Goal: Information Seeking & Learning: Learn about a topic

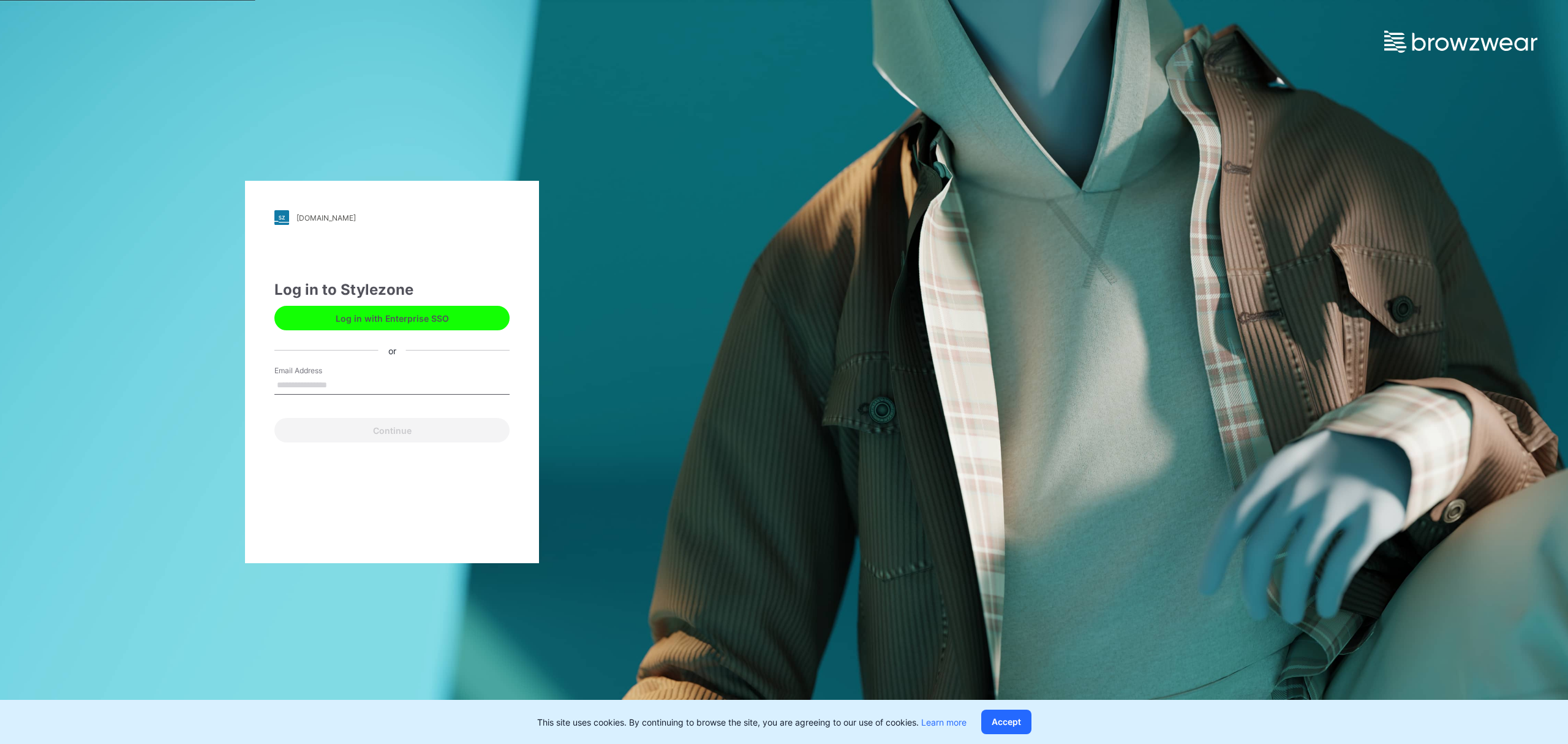
click at [401, 387] on input "Email Address" at bounding box center [391, 385] width 235 height 18
click at [374, 376] on input "Email Address" at bounding box center [391, 385] width 235 height 18
type input "**********"
click at [394, 425] on button "Continue" at bounding box center [391, 430] width 235 height 24
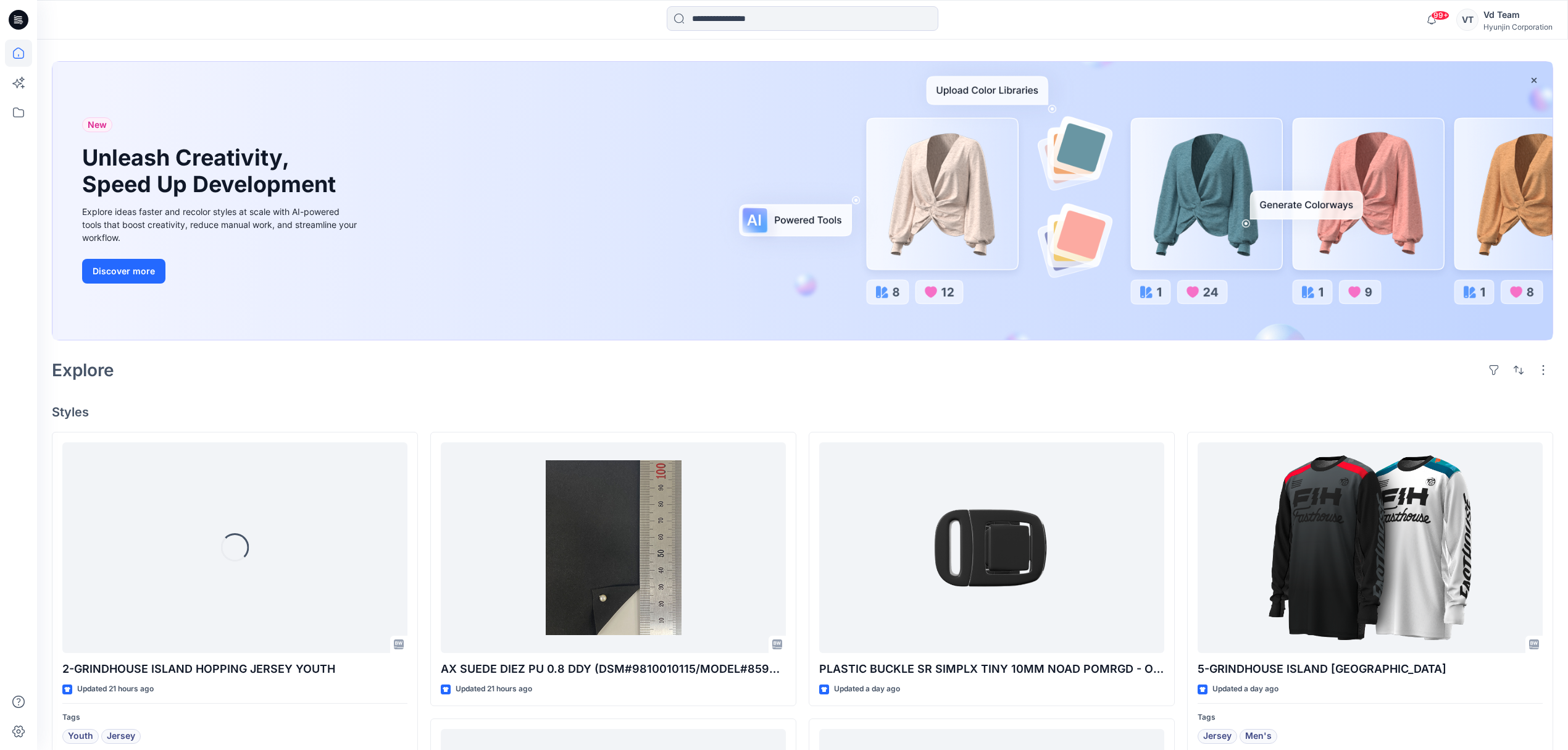
scroll to position [82, 0]
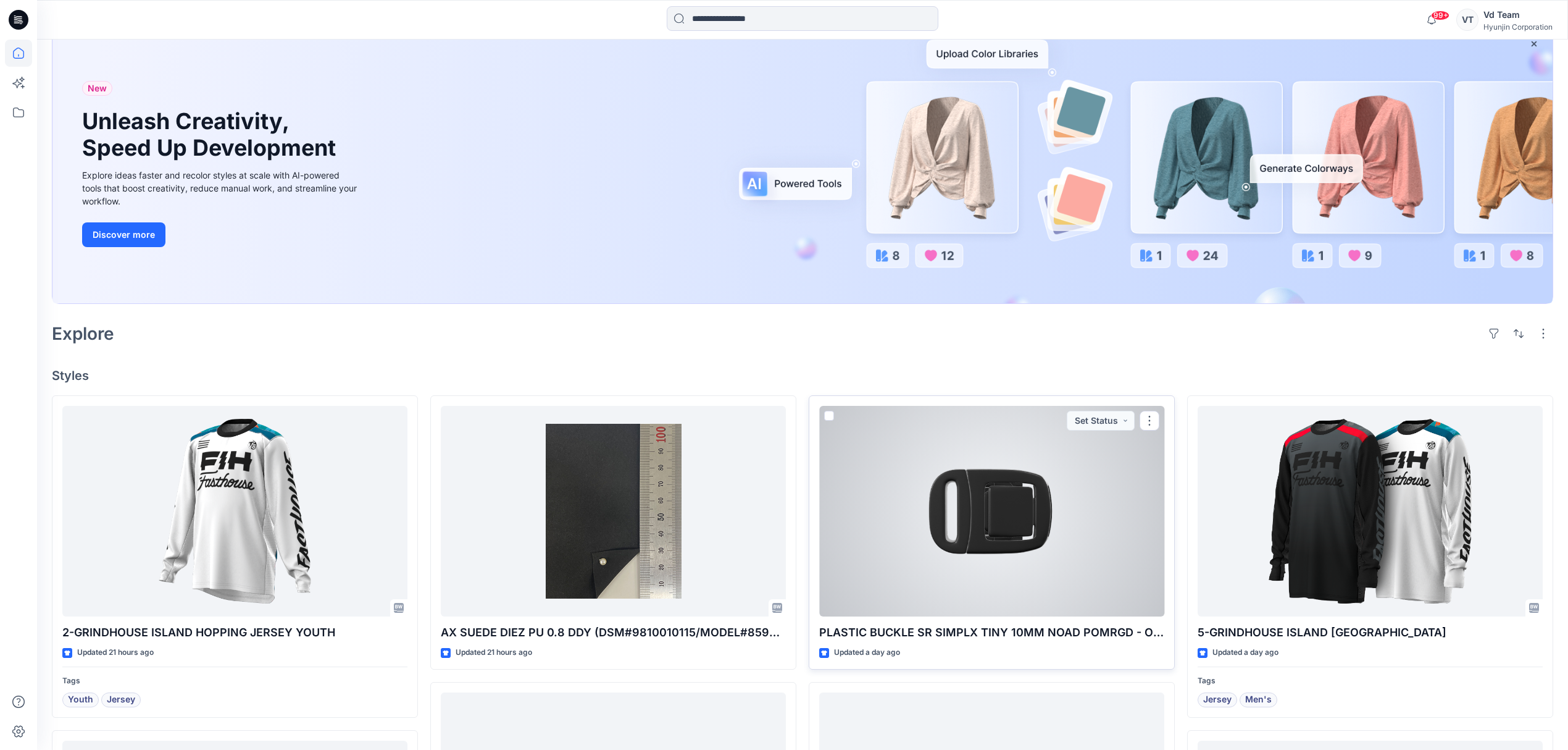
click at [857, 544] on div at bounding box center [992, 511] width 345 height 211
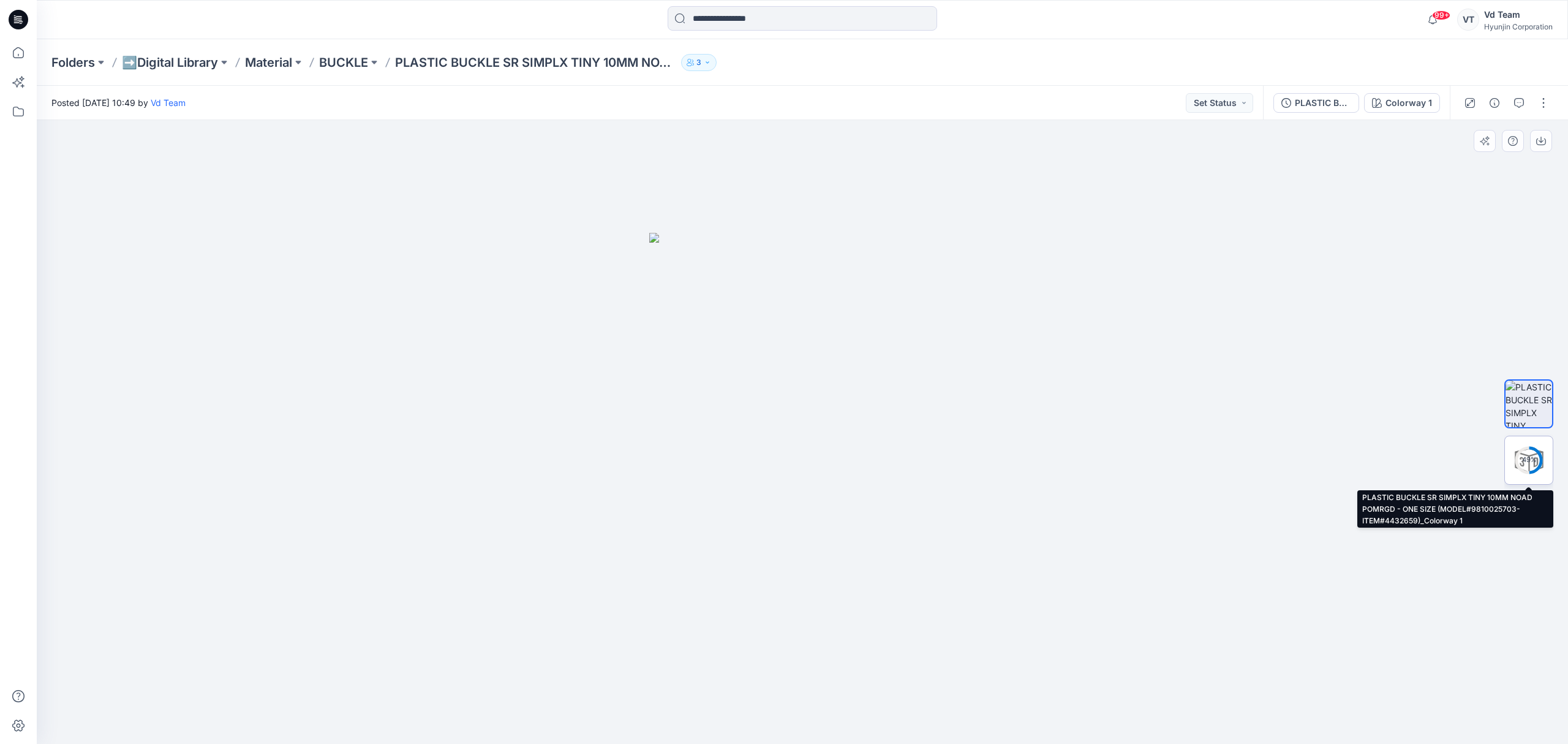
click at [1535, 472] on circle at bounding box center [1529, 460] width 24 height 24
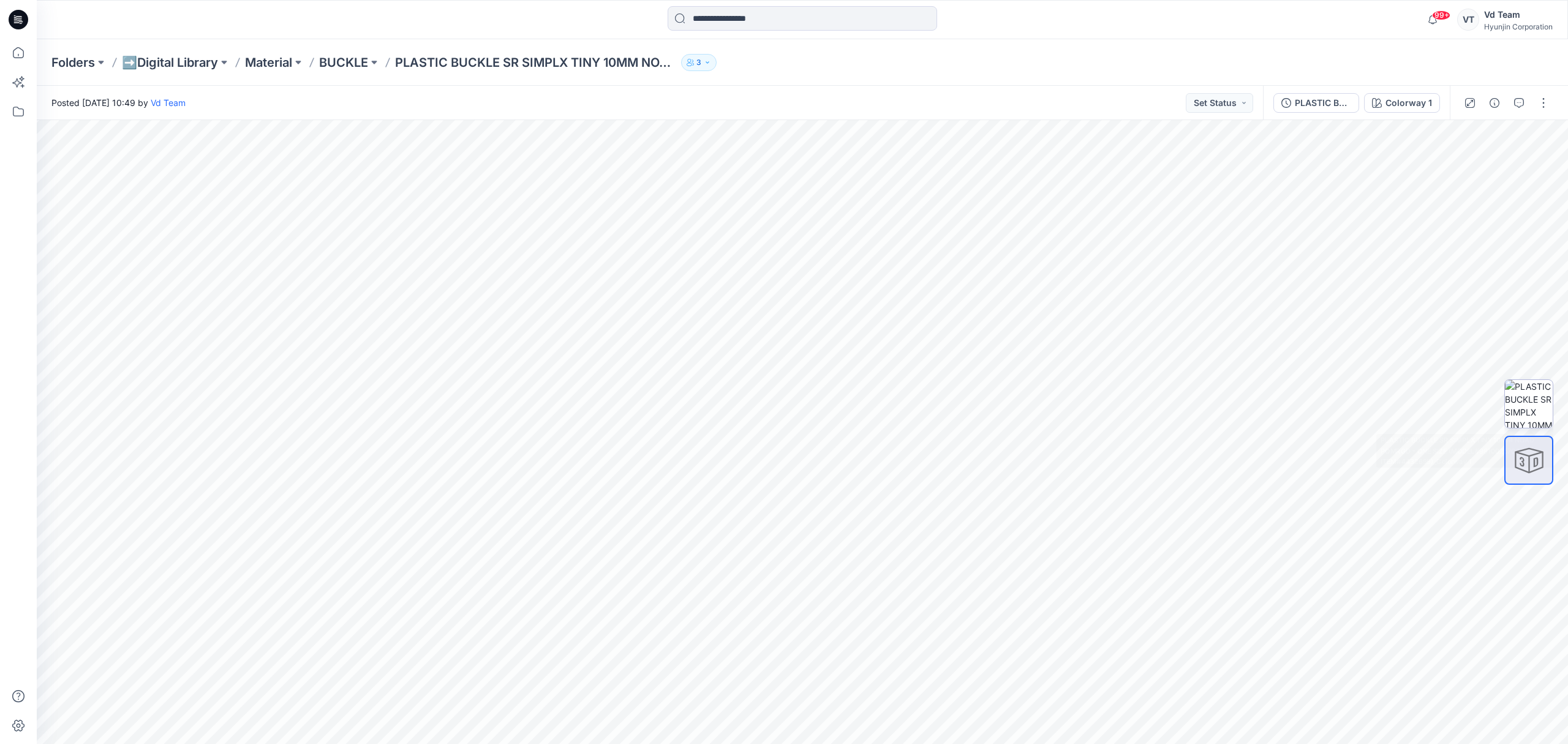
click at [1522, 404] on img at bounding box center [1529, 404] width 48 height 48
click at [1542, 465] on div at bounding box center [1529, 460] width 49 height 49
click at [1534, 403] on img at bounding box center [1529, 404] width 48 height 48
click at [344, 65] on p "BUCKLE" at bounding box center [343, 63] width 49 height 17
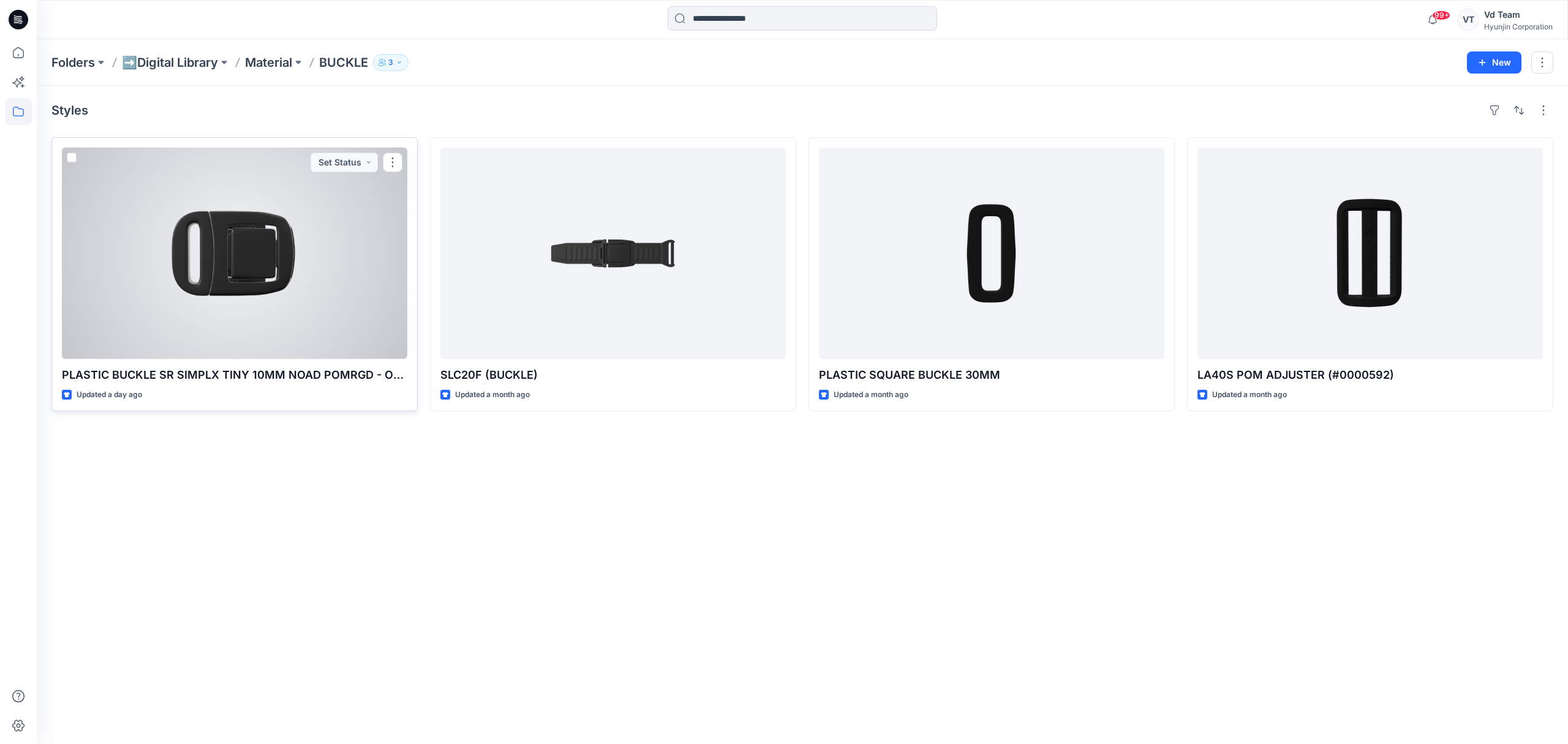
click at [299, 297] on div at bounding box center [234, 253] width 345 height 211
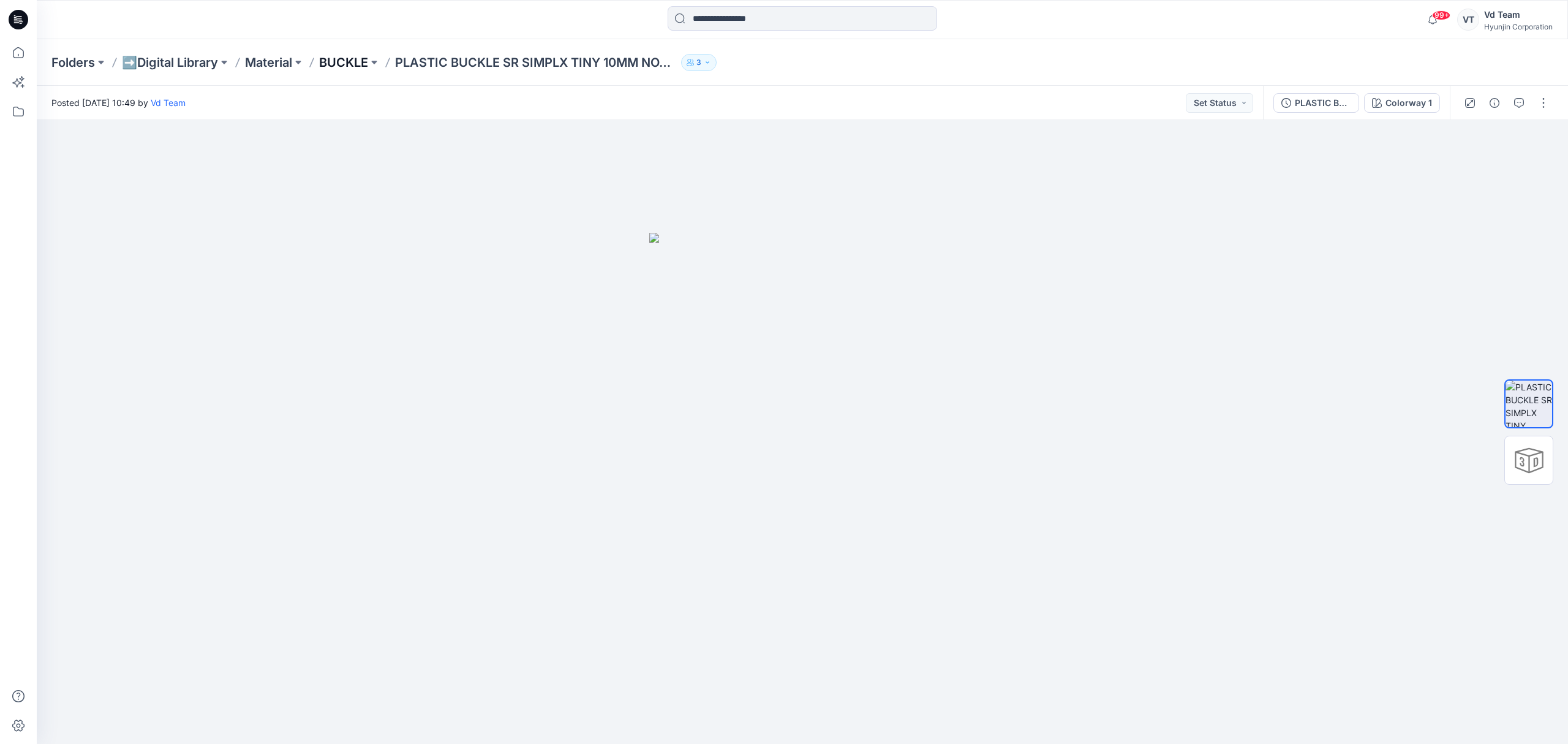
click at [359, 67] on p "BUCKLE" at bounding box center [343, 63] width 49 height 17
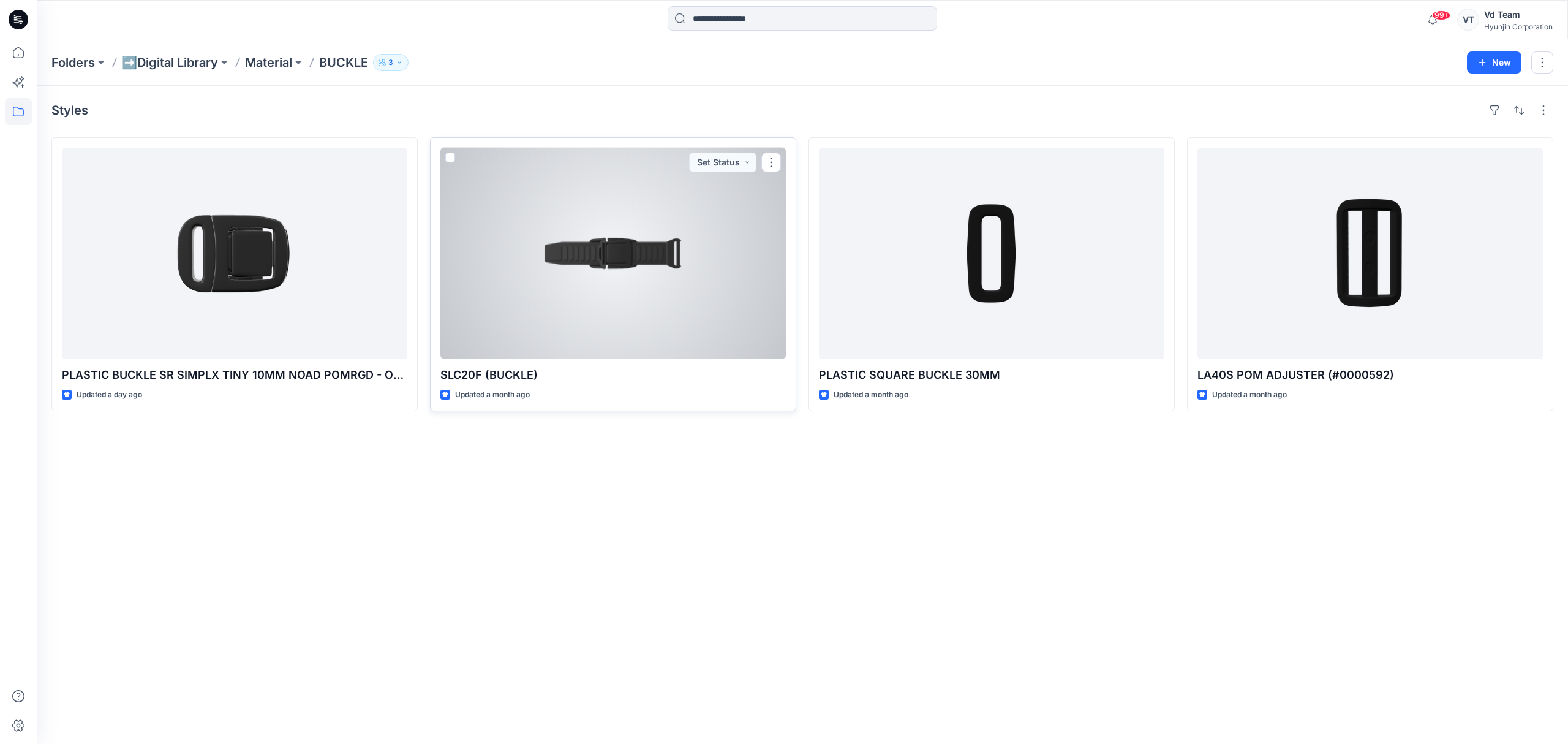
click at [636, 343] on div at bounding box center [613, 253] width 345 height 211
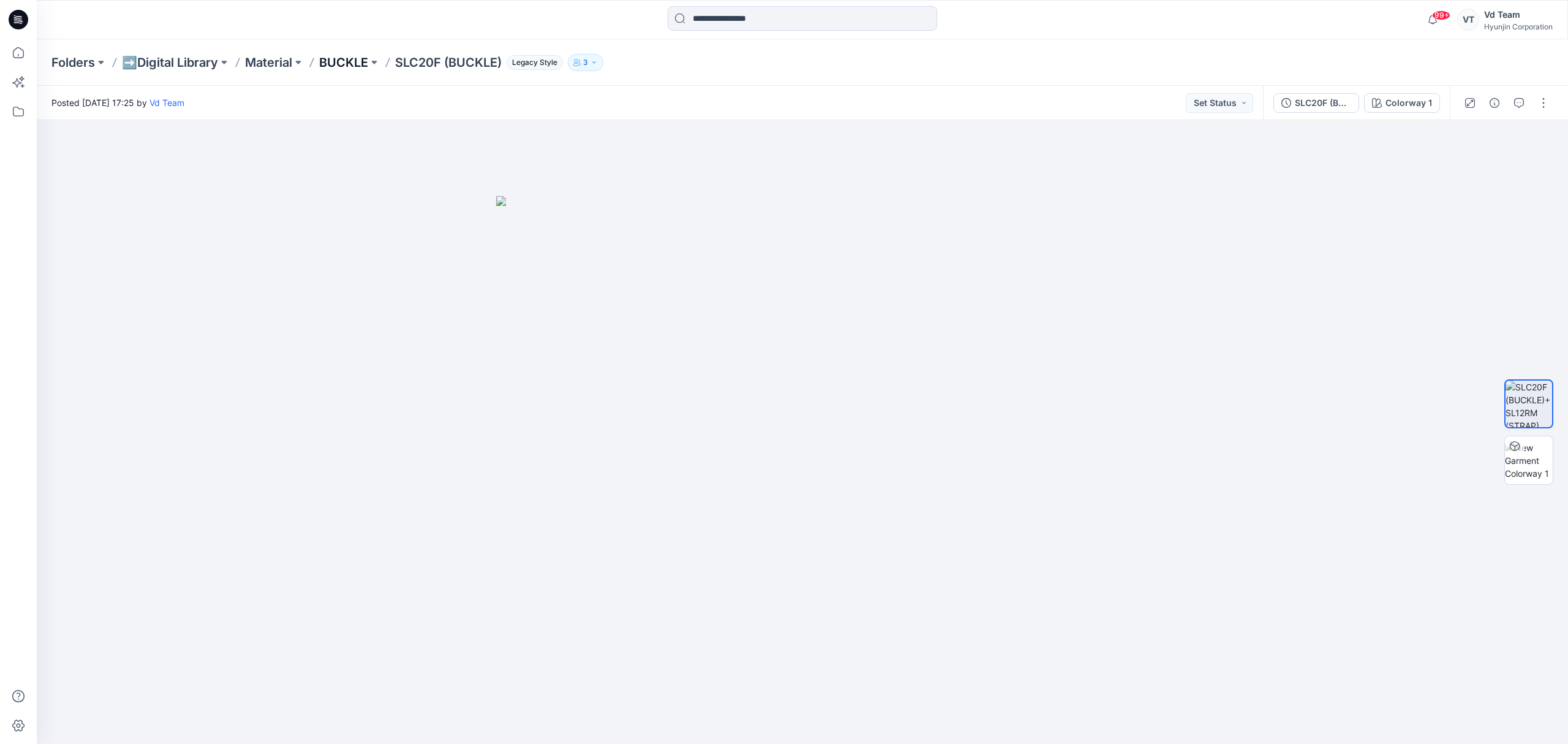
click at [354, 59] on p "BUCKLE" at bounding box center [343, 63] width 49 height 17
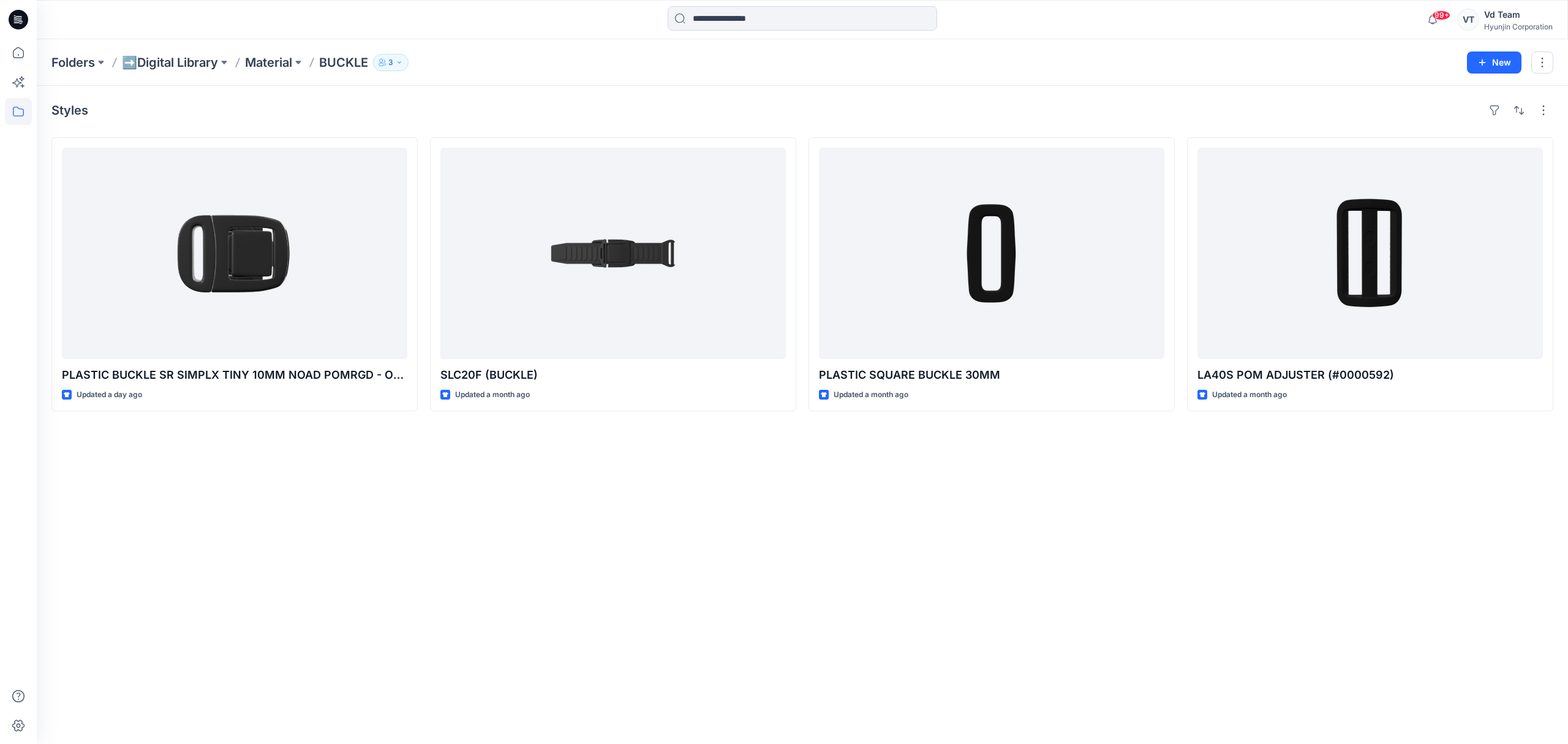
click at [811, 485] on div "Styles PLASTIC BUCKLE SR SIMPLX TINY 10MM NOAD POMRGD - ONE SIZE (MODEL#9810025…" at bounding box center [803, 415] width 1532 height 658
click at [288, 69] on p "Material" at bounding box center [269, 63] width 47 height 17
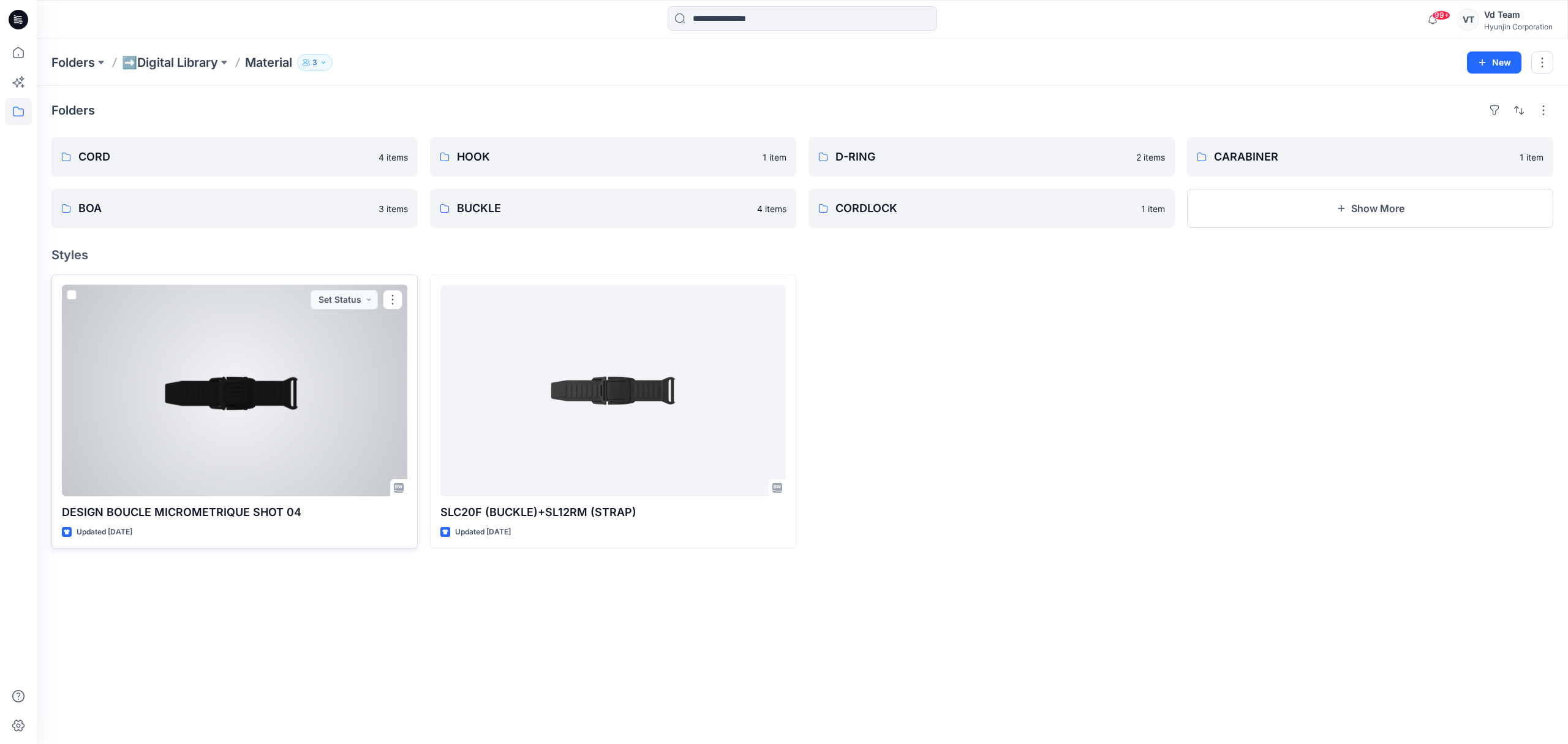
click at [313, 416] on div at bounding box center [234, 390] width 345 height 211
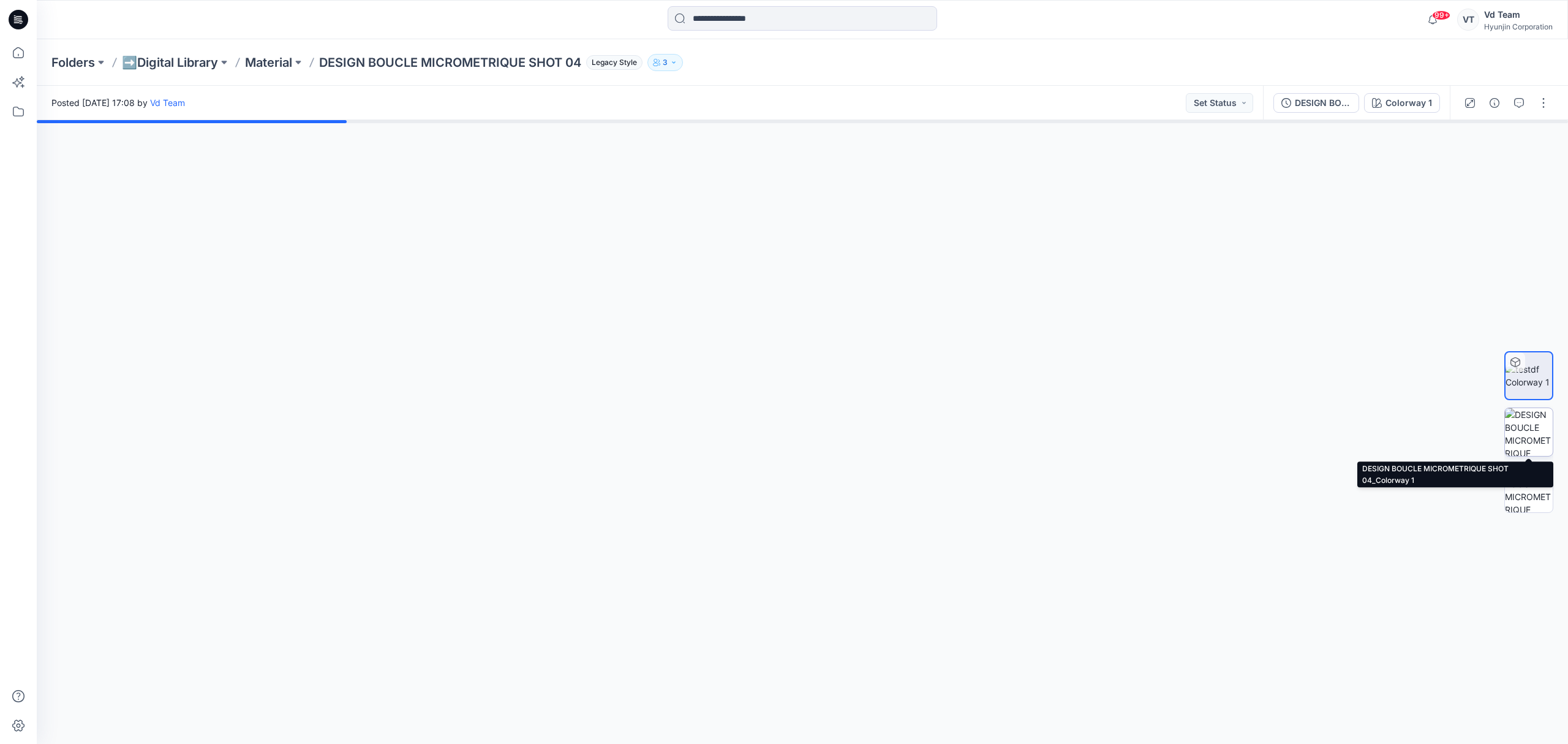
click at [1542, 430] on img at bounding box center [1529, 431] width 48 height 48
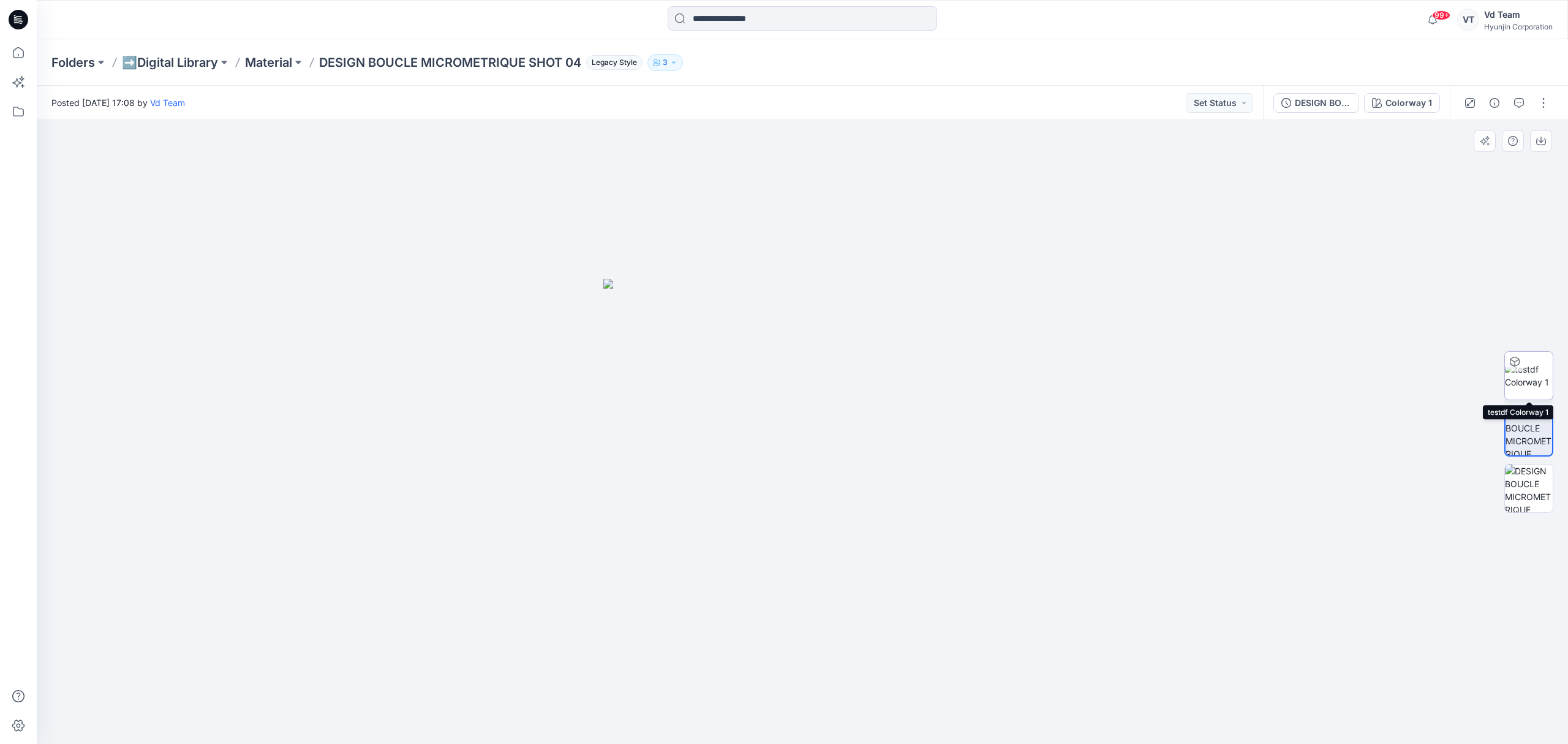
click at [1537, 381] on img at bounding box center [1529, 375] width 48 height 26
click at [278, 68] on p "Material" at bounding box center [269, 63] width 47 height 17
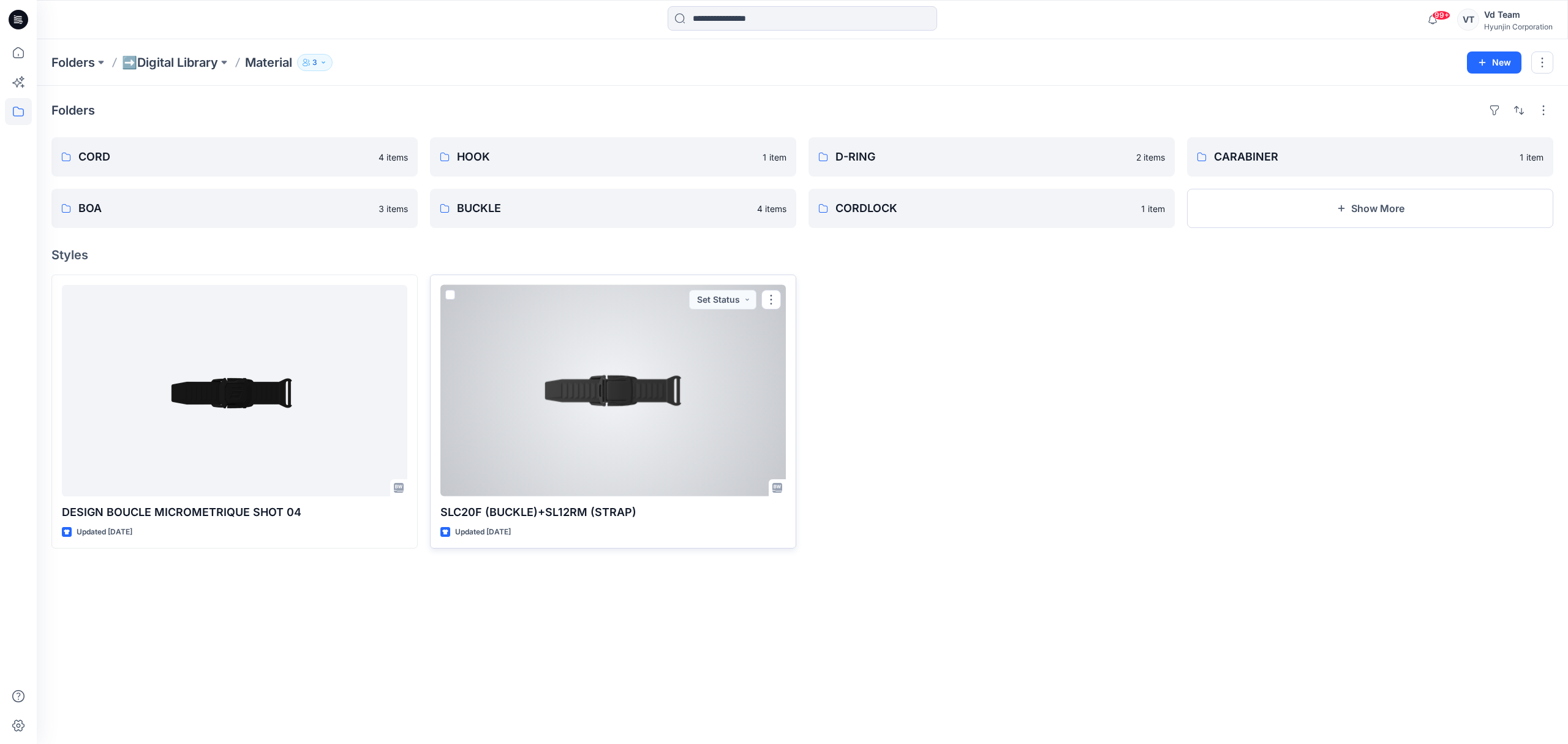
click at [651, 413] on div at bounding box center [613, 390] width 345 height 211
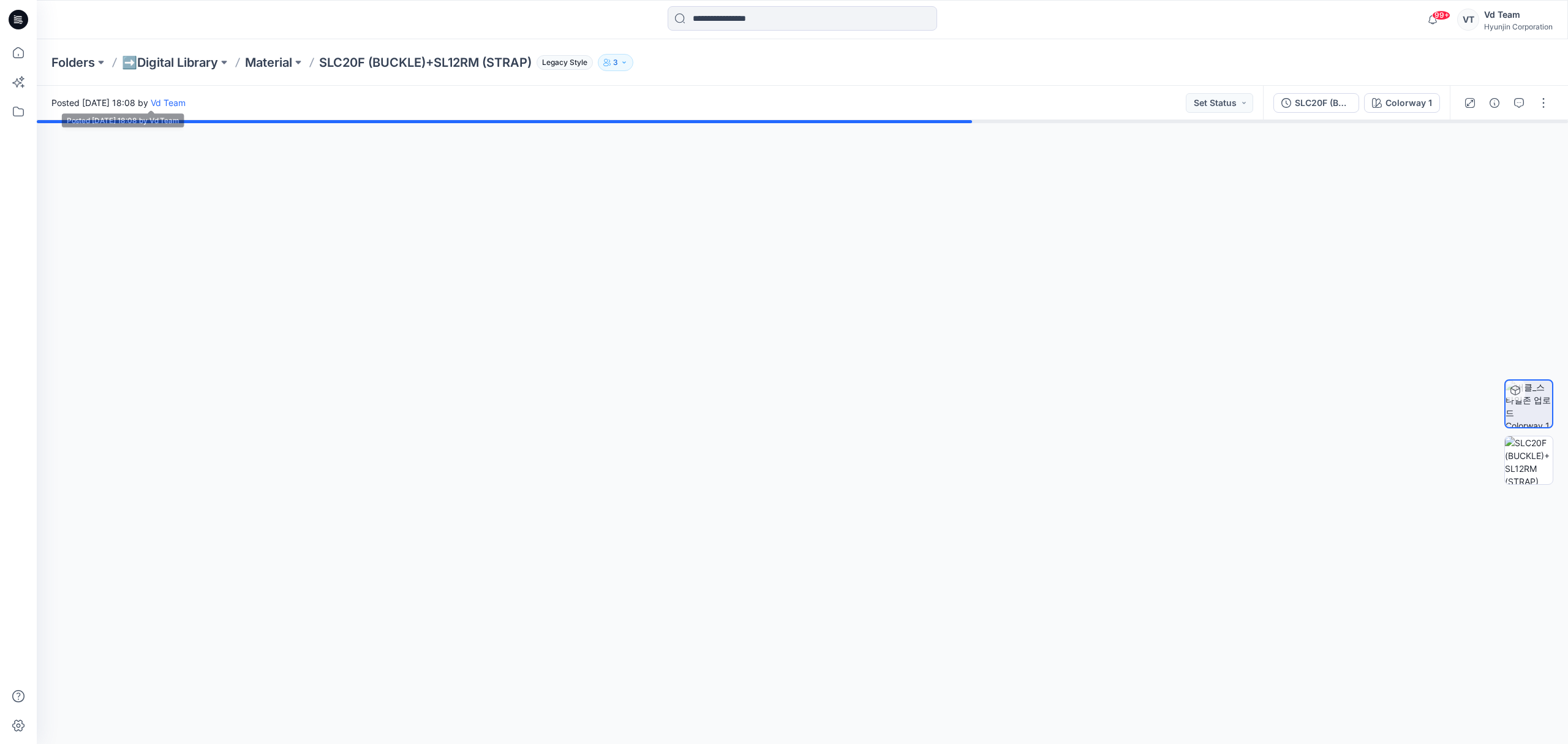
click at [175, 73] on div "Folders ➡️Digital Library Material SLC20F (BUCKLE)+SL12RM (STRAP) Legacy Style 3" at bounding box center [803, 63] width 1532 height 47
click at [180, 68] on p "➡️Digital Library" at bounding box center [170, 63] width 96 height 17
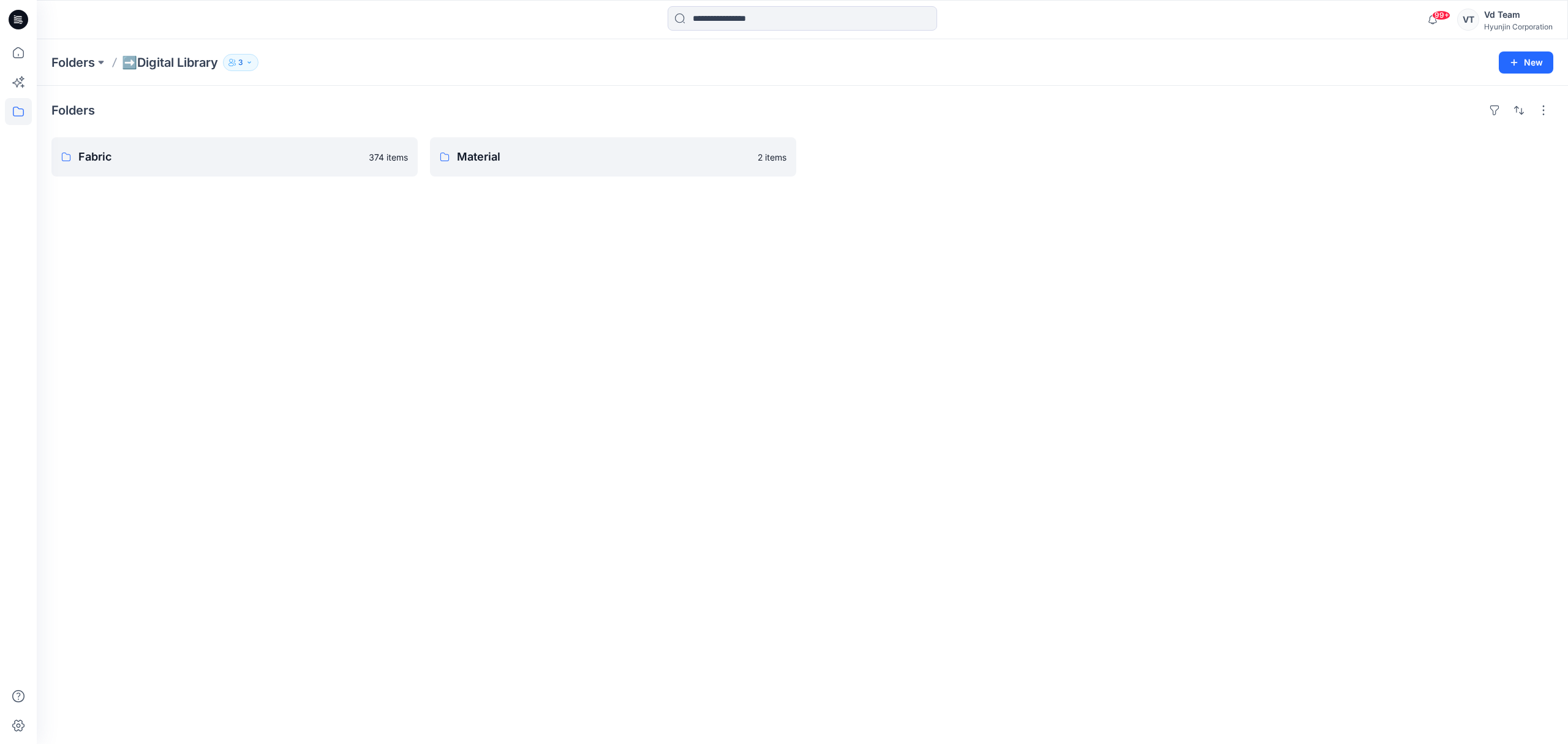
click at [256, 282] on div "Folders Fabric 374 items Material 2 items" at bounding box center [803, 415] width 1532 height 658
click at [260, 170] on link "Fabric" at bounding box center [234, 156] width 367 height 39
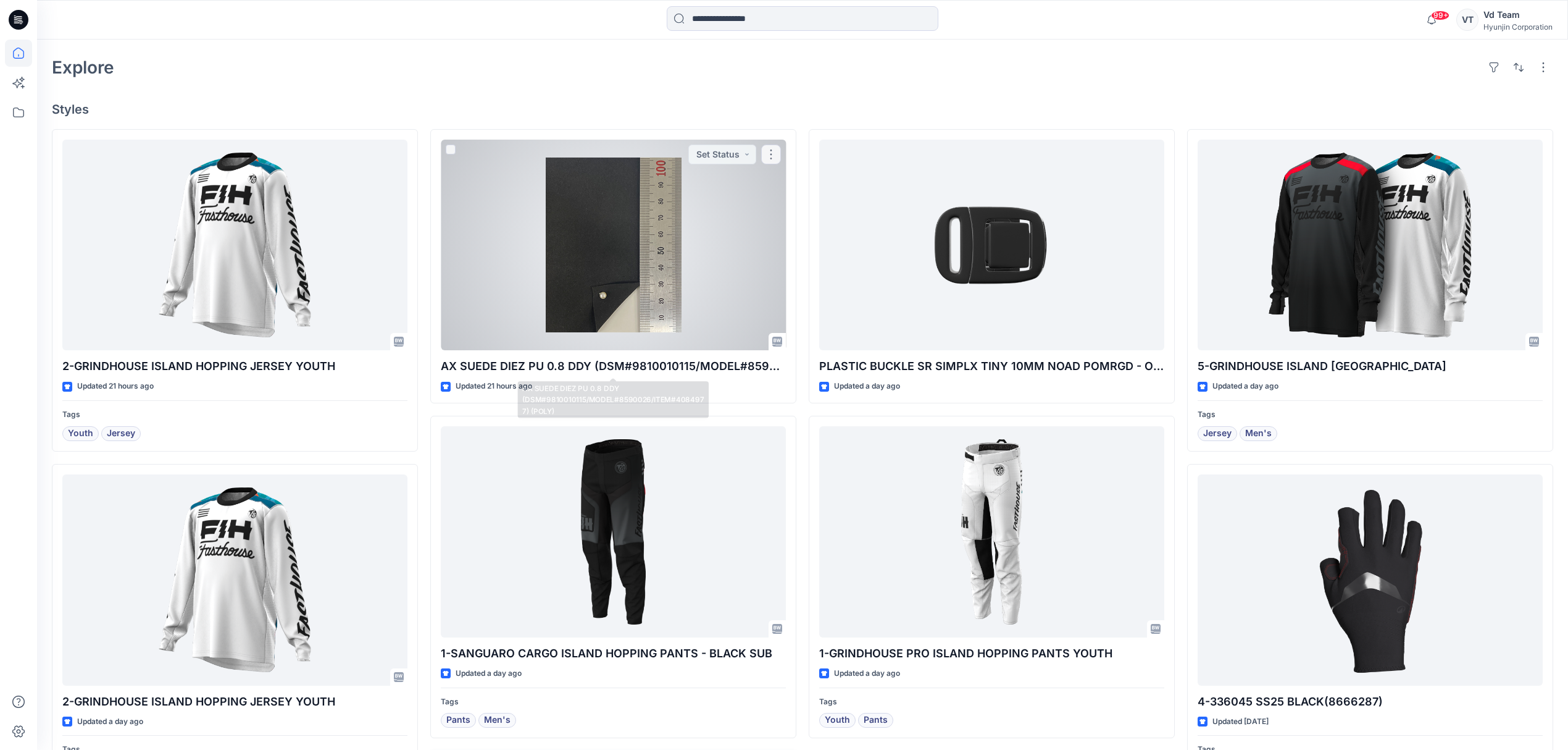
scroll to position [38, 0]
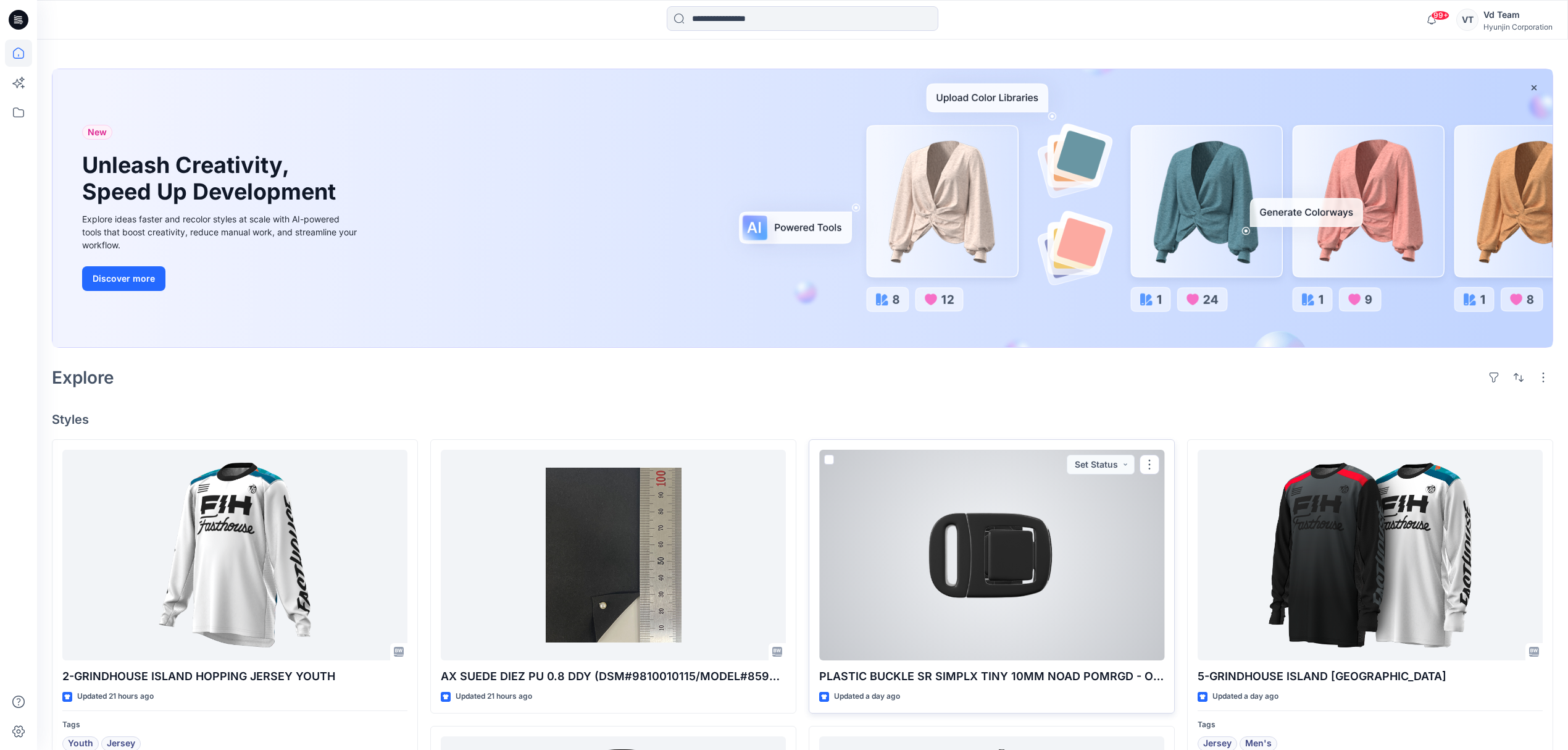
click at [894, 571] on div at bounding box center [992, 555] width 345 height 211
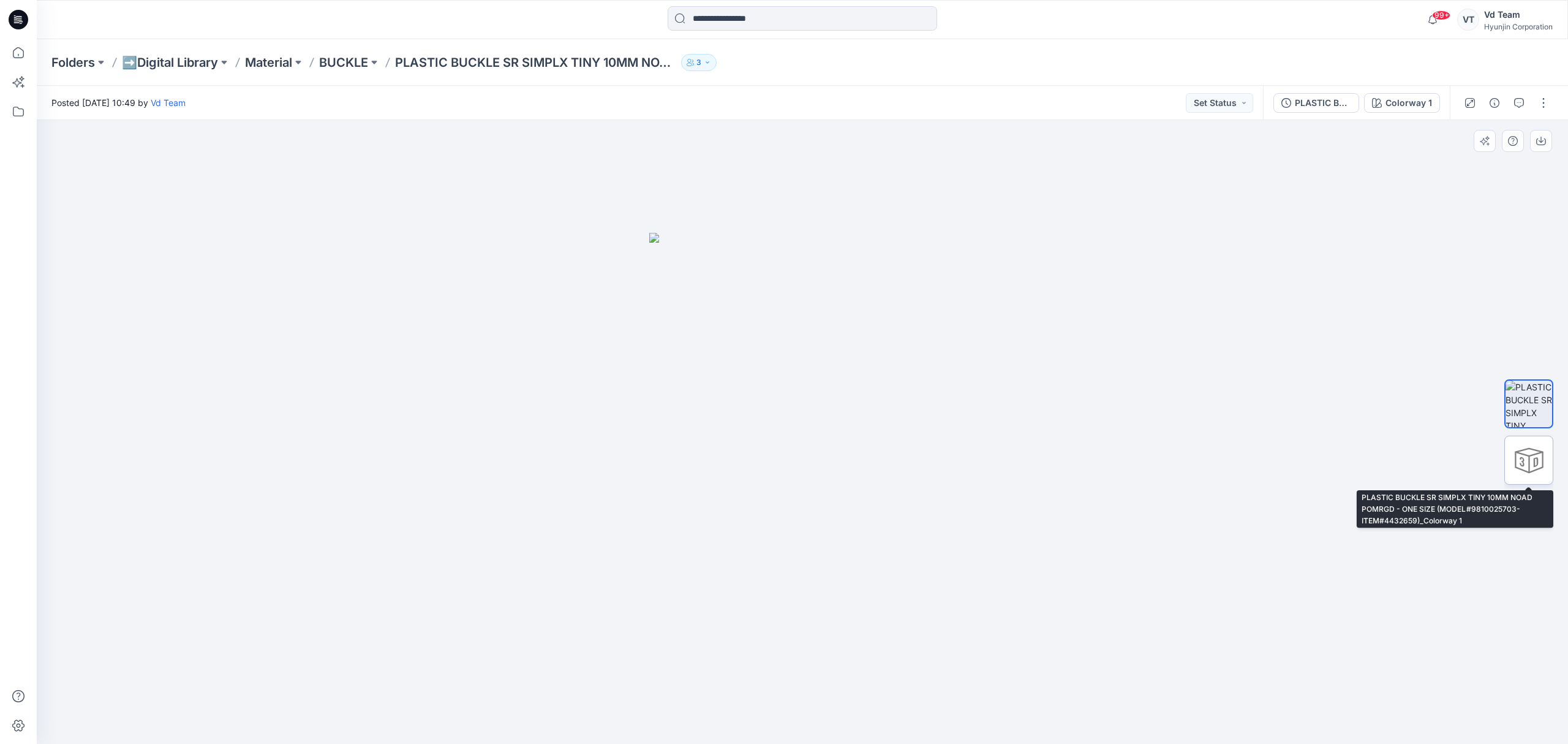
click at [1510, 459] on div at bounding box center [1529, 460] width 49 height 49
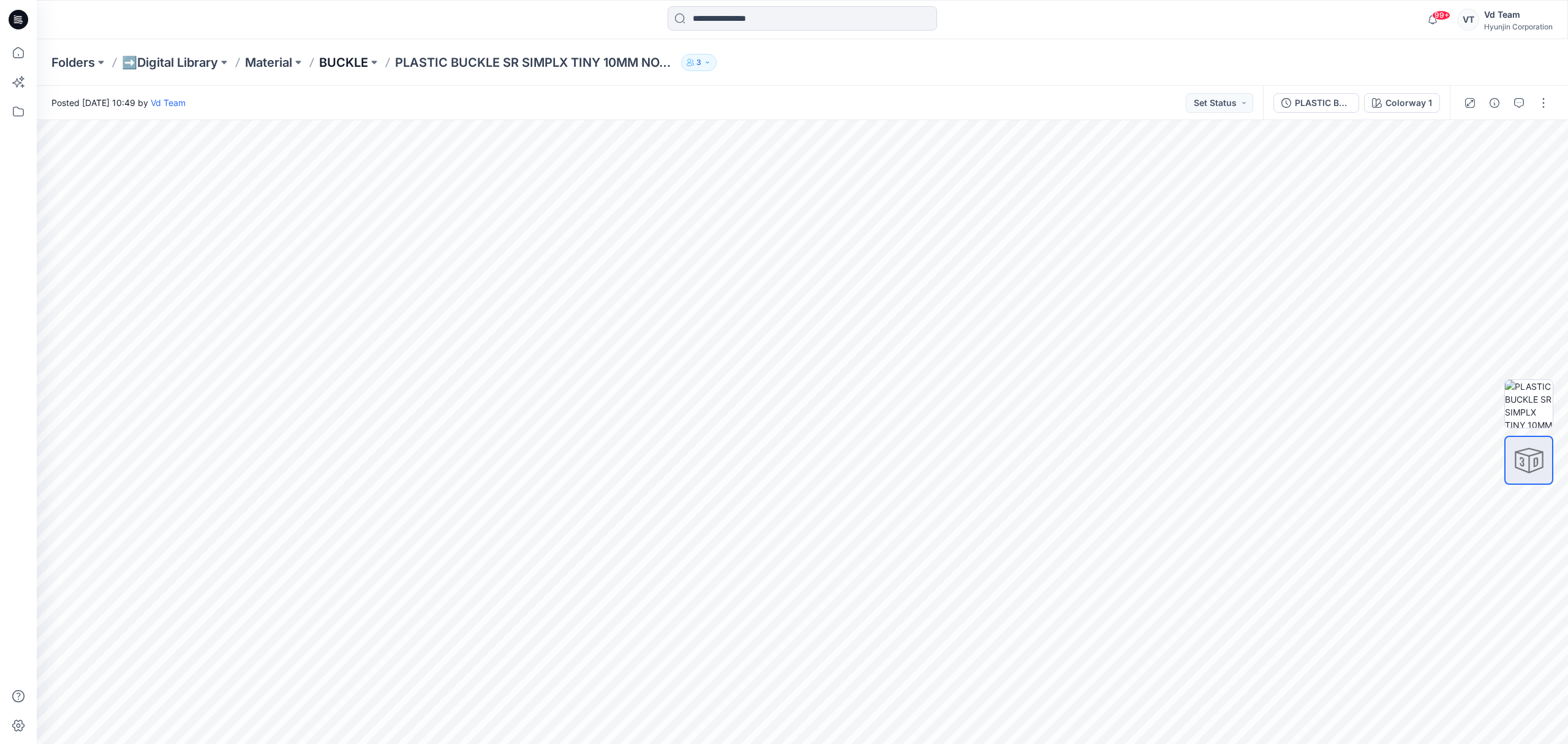
click at [357, 62] on p "BUCKLE" at bounding box center [343, 63] width 49 height 17
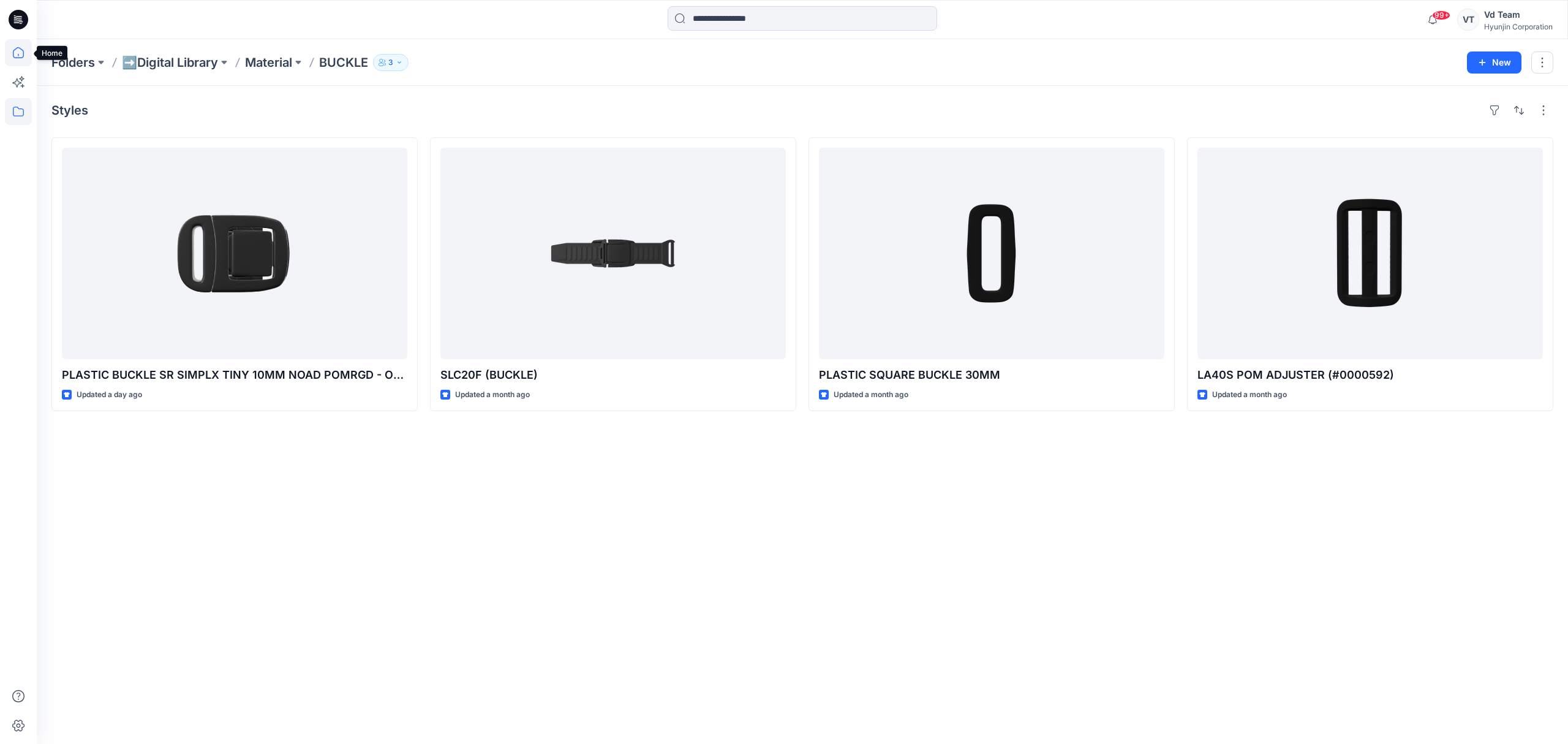
click at [20, 47] on icon at bounding box center [18, 53] width 27 height 27
